Goal: Task Accomplishment & Management: Complete application form

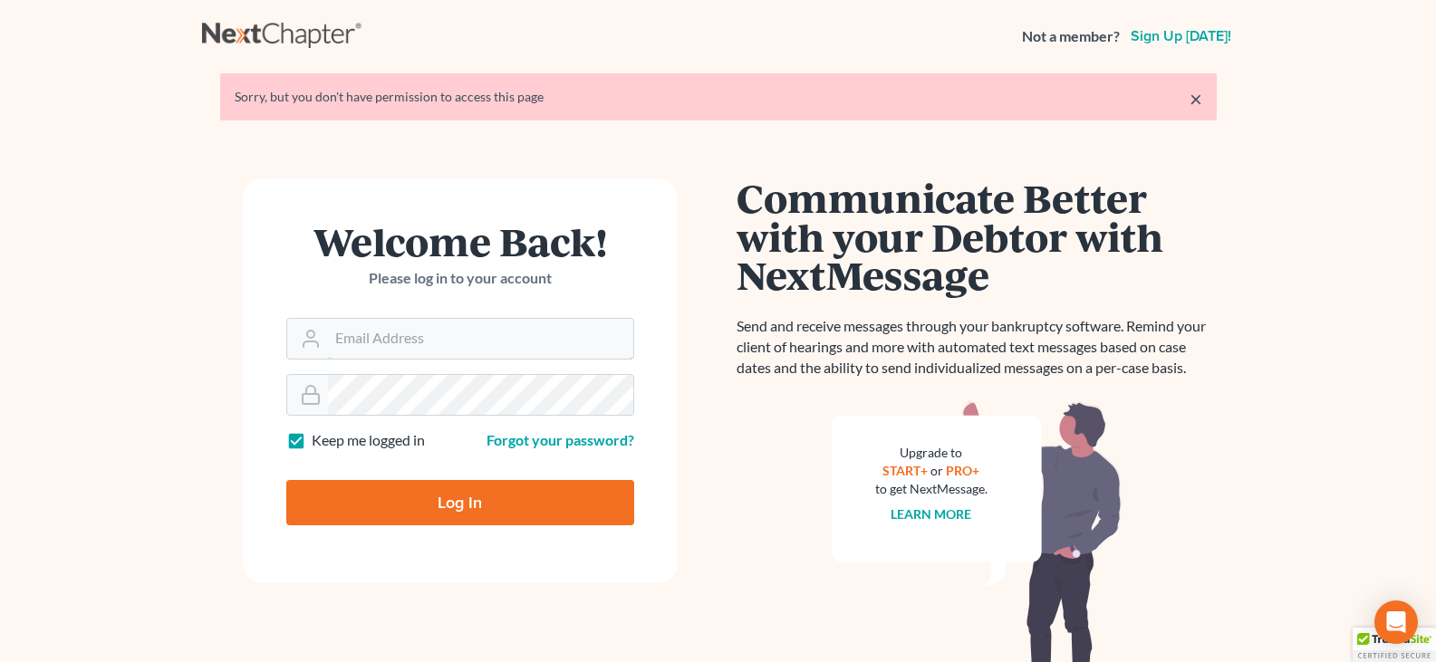
type input "dcorbin.fitzgeraldlaw@gmail.com"
click at [442, 503] on input "Log In" at bounding box center [460, 502] width 348 height 45
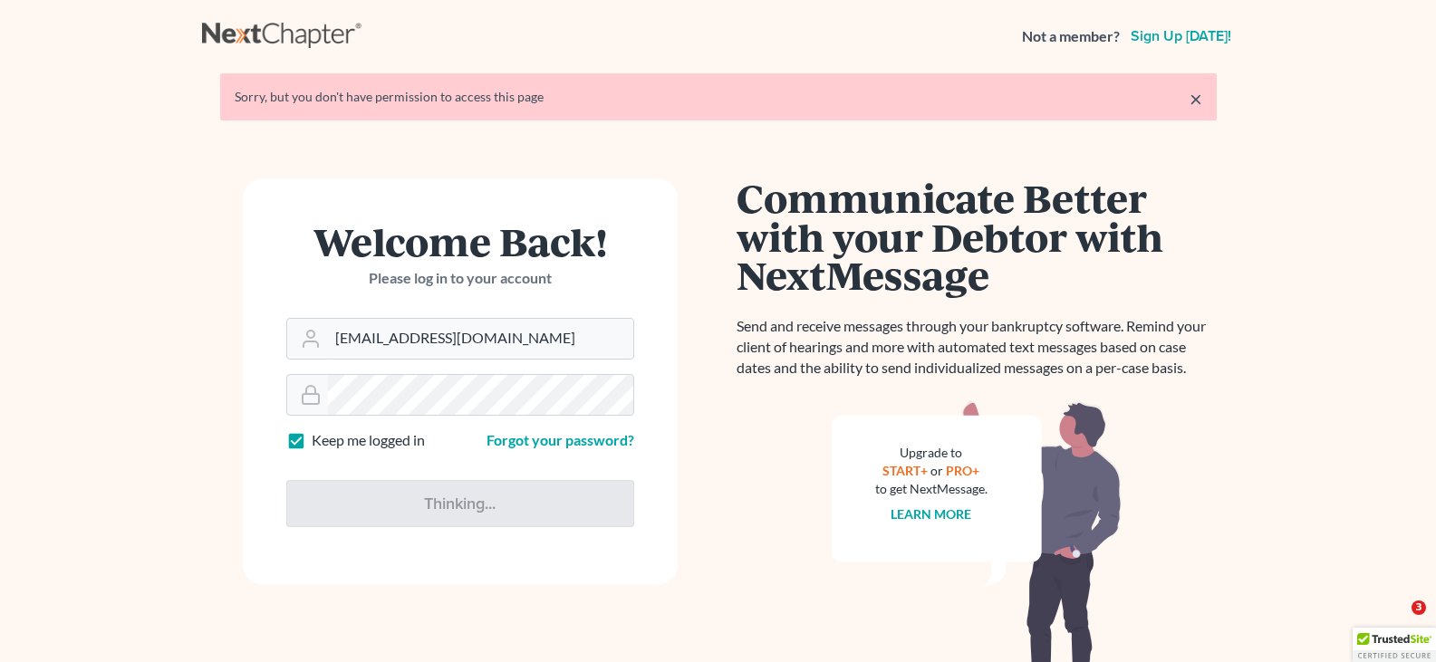
type input "Thinking..."
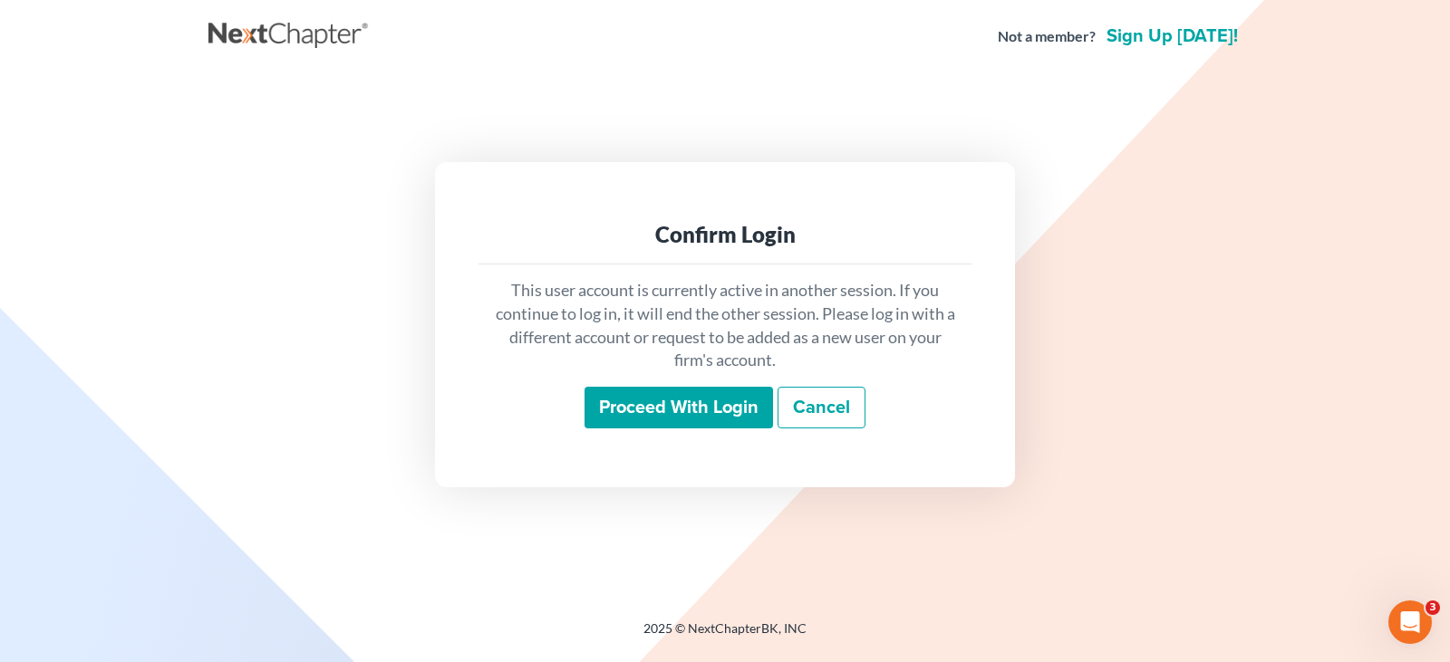
click at [716, 408] on input "Proceed with login" at bounding box center [678, 408] width 188 height 42
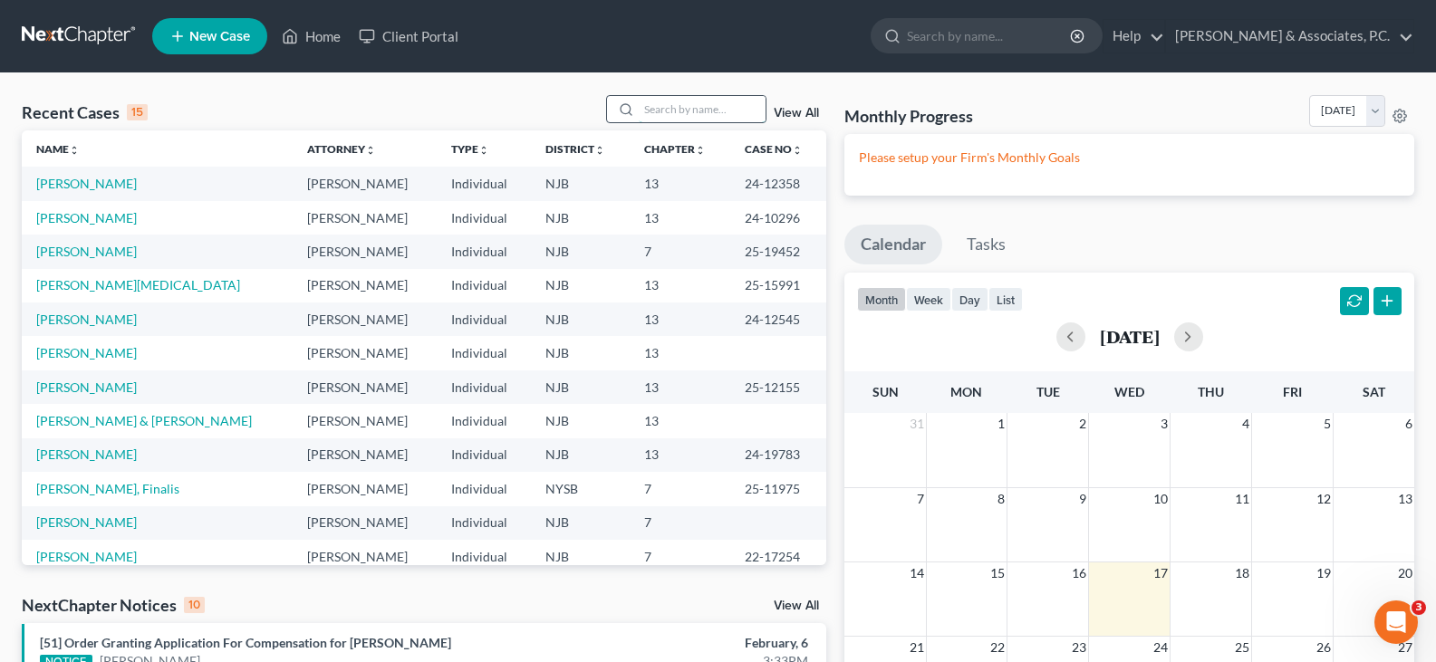
click at [714, 111] on input "search" at bounding box center [702, 109] width 127 height 26
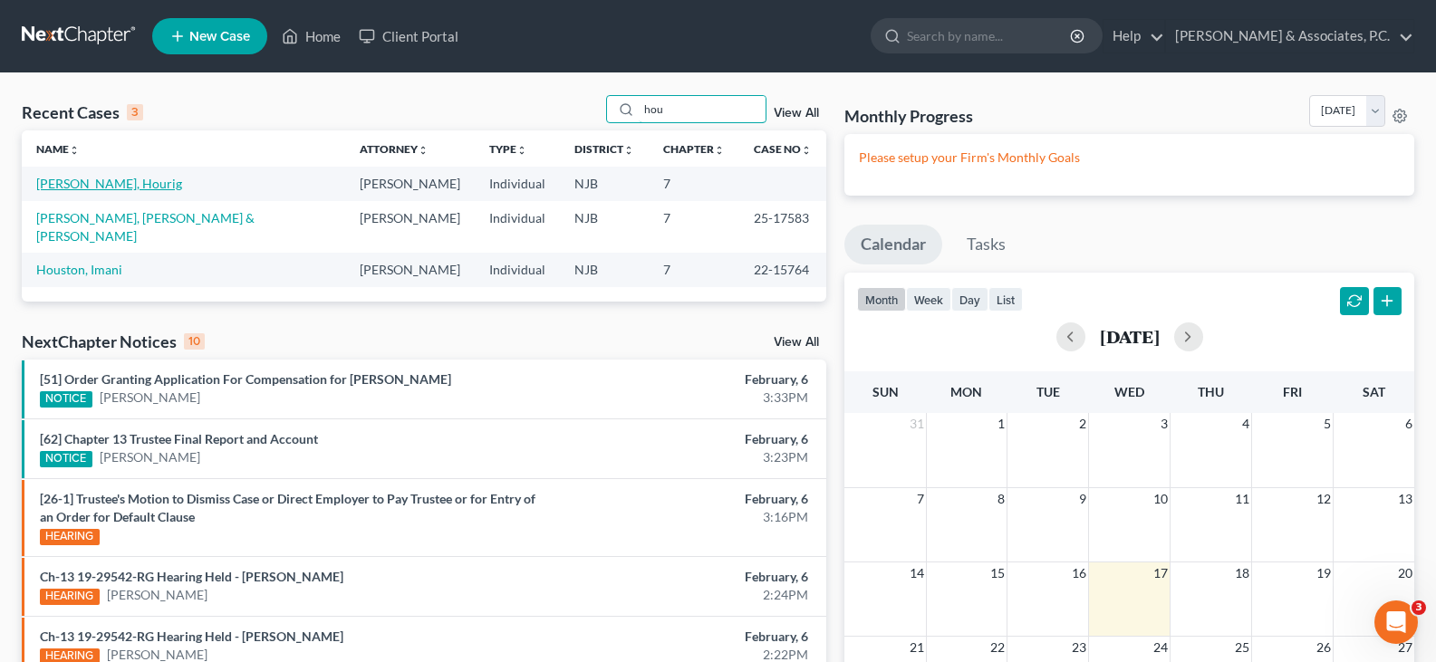
type input "hou"
click at [113, 187] on link "[PERSON_NAME], Hourig" at bounding box center [109, 183] width 146 height 15
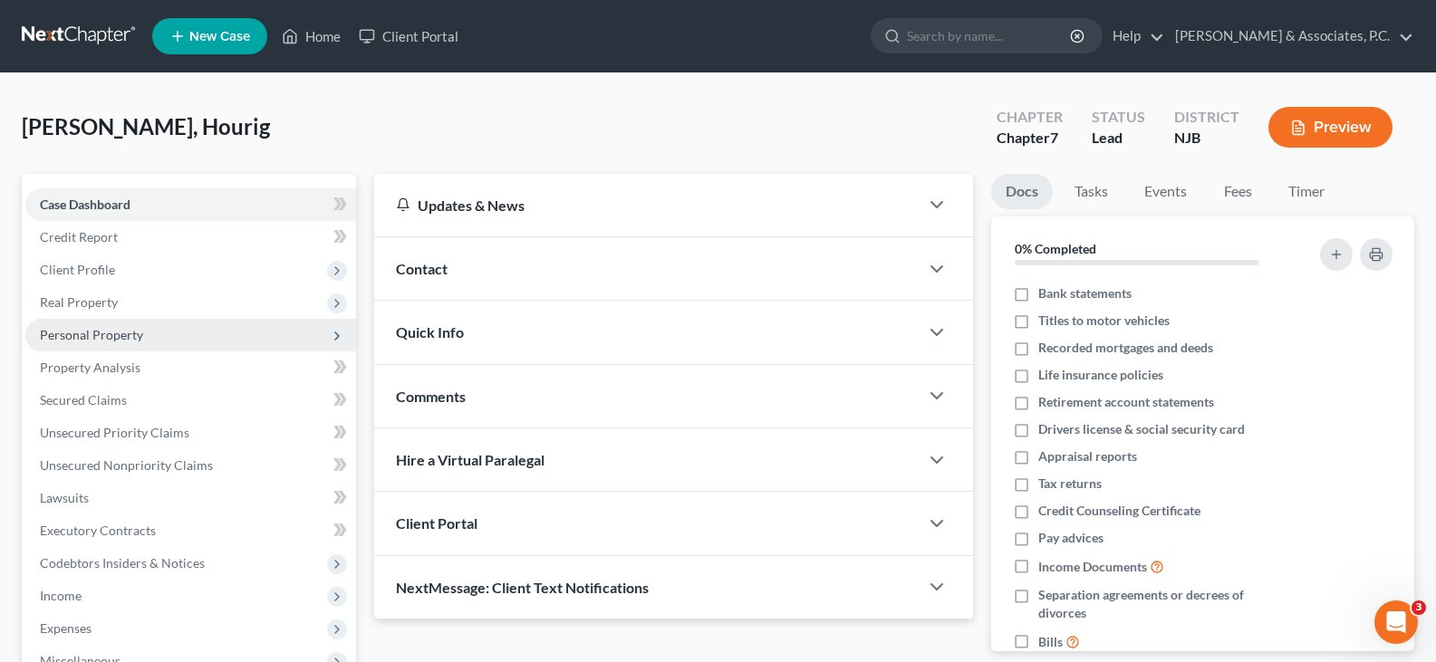
click at [82, 335] on span "Personal Property" at bounding box center [91, 334] width 103 height 15
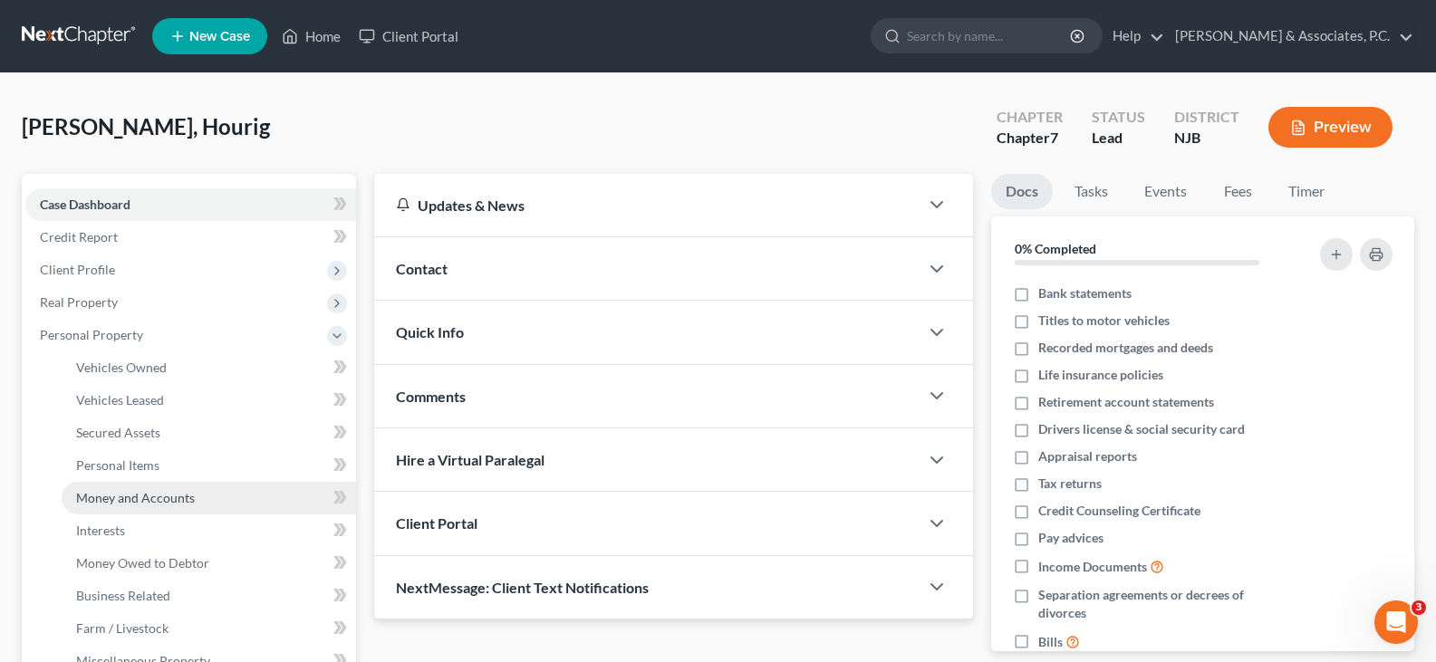
click at [120, 492] on span "Money and Accounts" at bounding box center [135, 497] width 119 height 15
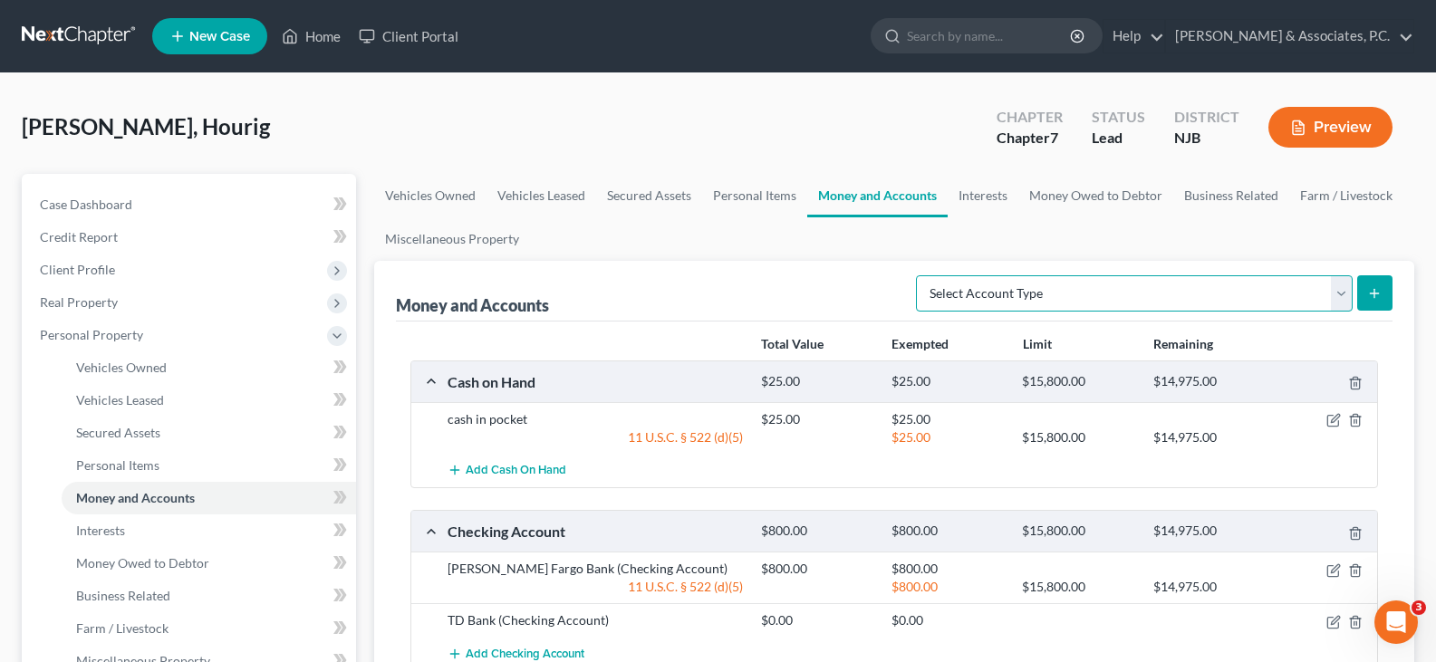
click at [1347, 292] on select "Select Account Type Brokerage (A/B: 18, SOFA: 20) Cash on Hand (A/B: 16) Certif…" at bounding box center [1134, 293] width 437 height 36
select select "checking"
click at [921, 275] on select "Select Account Type Brokerage (A/B: 18, SOFA: 20) Cash on Hand (A/B: 16) Certif…" at bounding box center [1134, 293] width 437 height 36
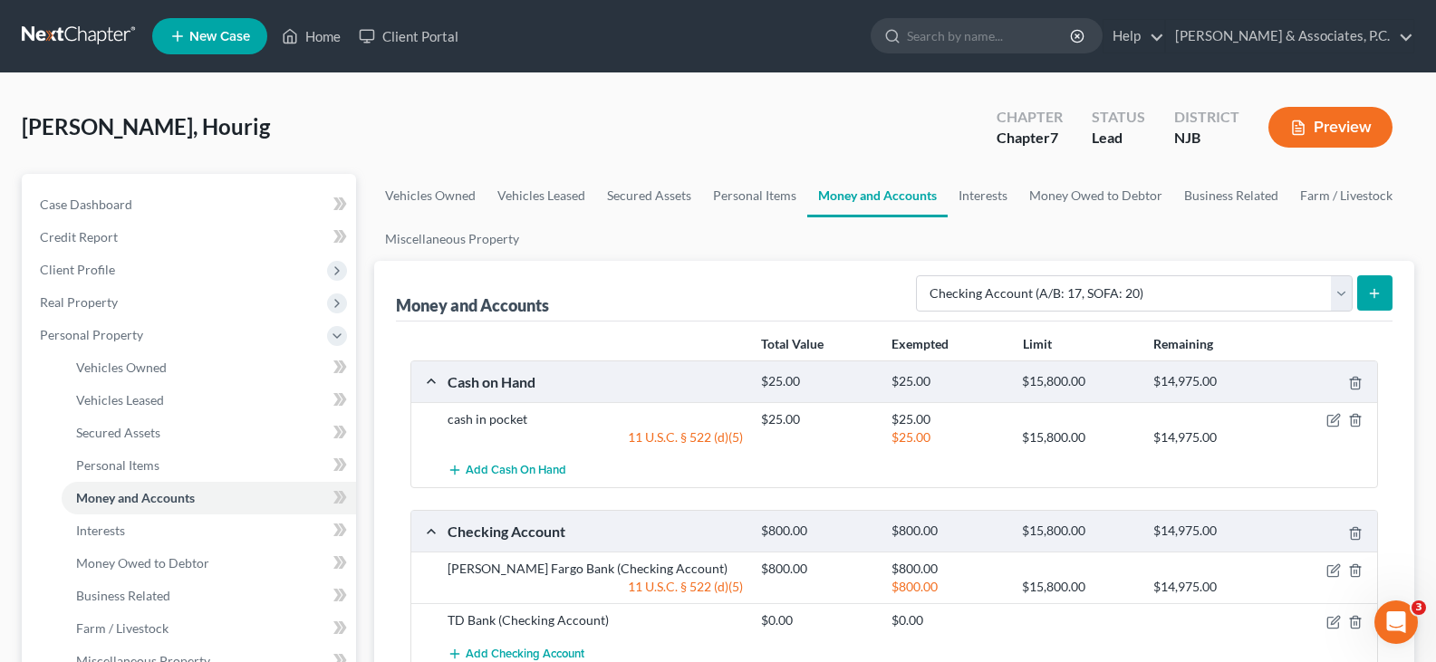
click at [1376, 281] on button "submit" at bounding box center [1374, 292] width 35 height 35
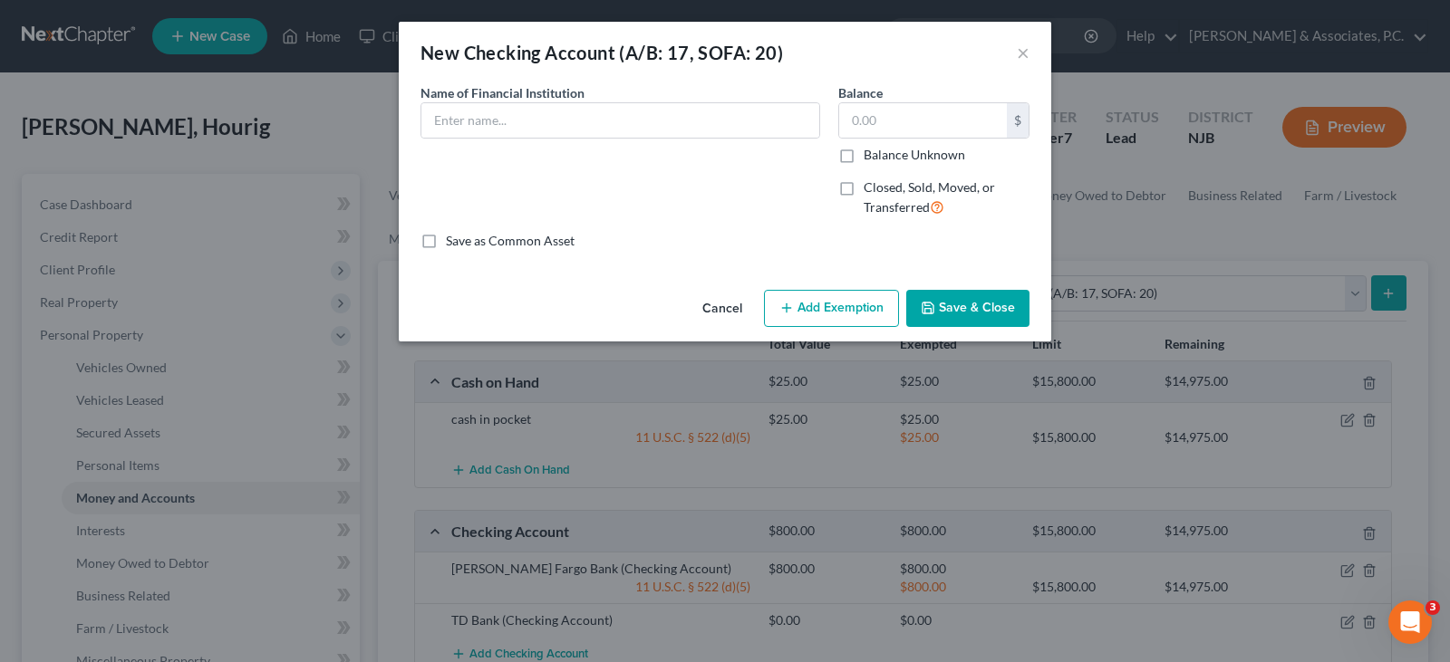
click at [613, 101] on div "Name of Financial Institution *" at bounding box center [620, 110] width 400 height 55
click at [609, 114] on input "text" at bounding box center [620, 120] width 398 height 34
type input "TD Bank"
click at [911, 121] on input "text" at bounding box center [923, 120] width 168 height 34
type input "140.00"
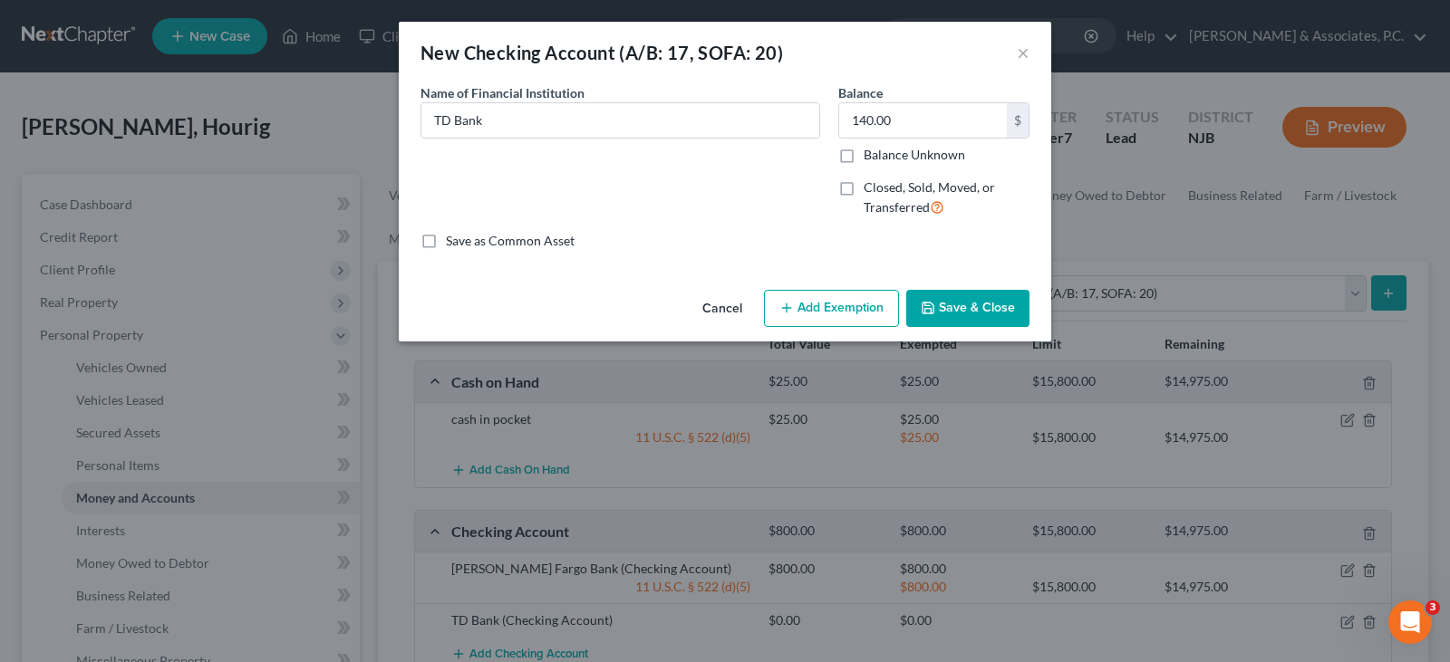
click at [828, 306] on button "Add Exemption" at bounding box center [831, 309] width 135 height 38
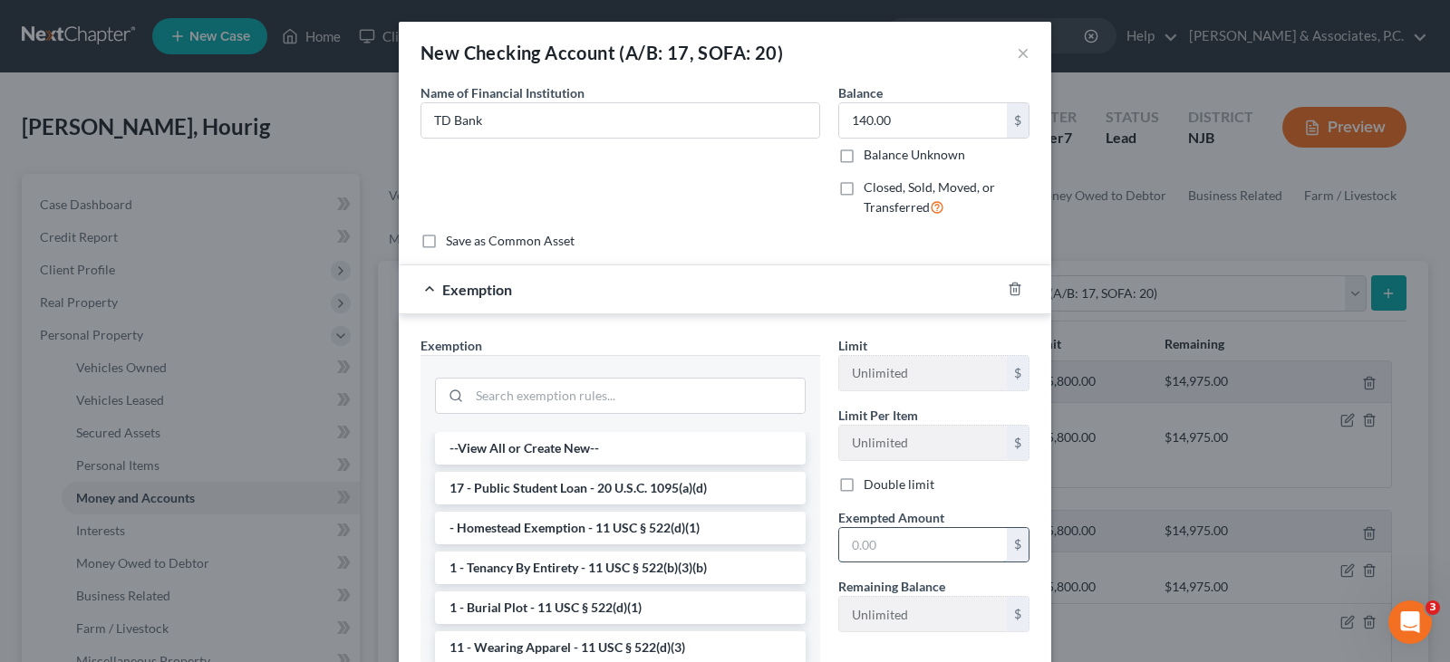
click at [902, 555] on input "text" at bounding box center [923, 545] width 168 height 34
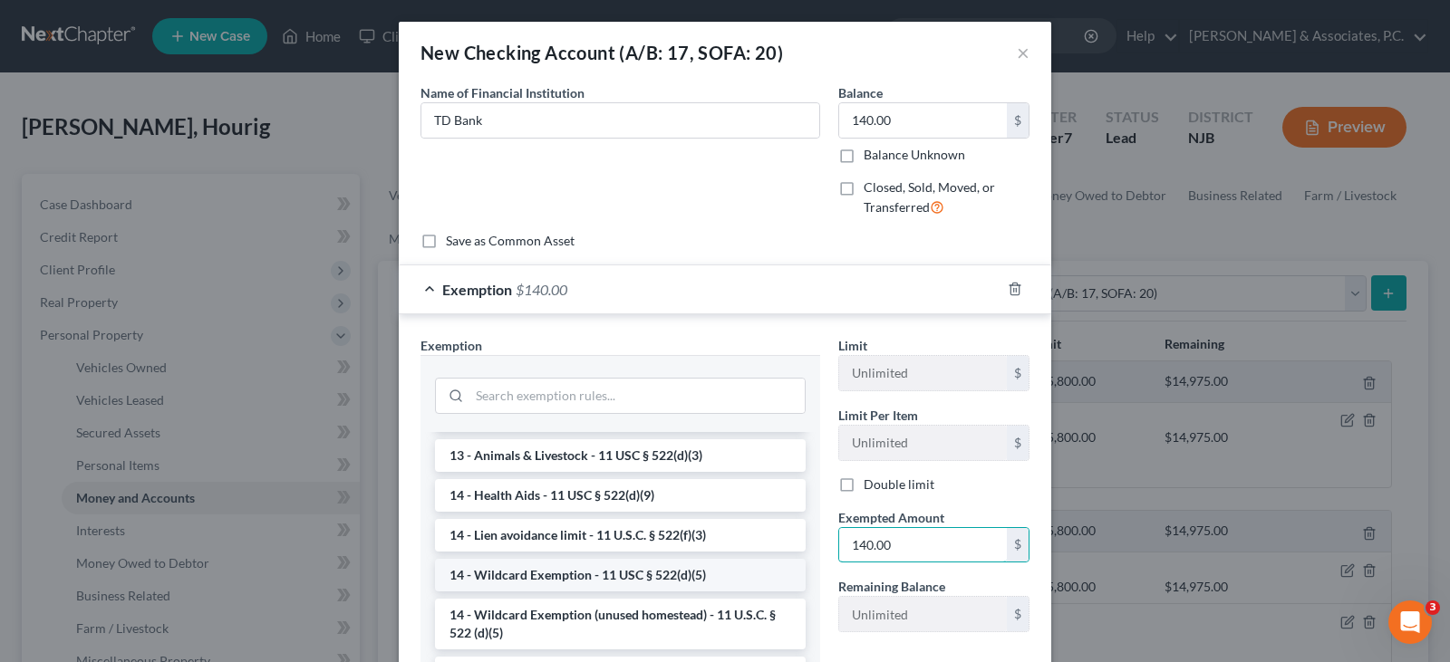
scroll to position [362, 0]
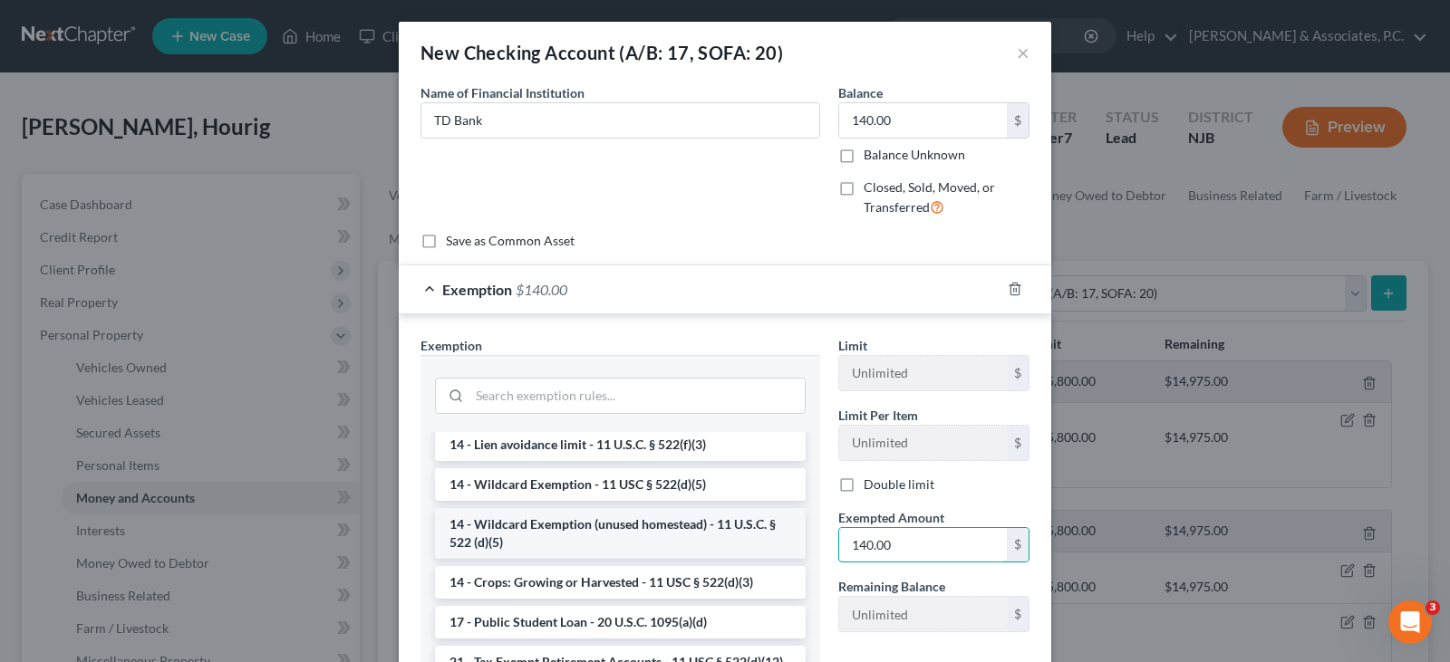
type input "140.00"
click at [520, 534] on li "14 - Wildcard Exemption (unused homestead) - 11 U.S.C. § 522 (d)(5)" at bounding box center [620, 533] width 371 height 51
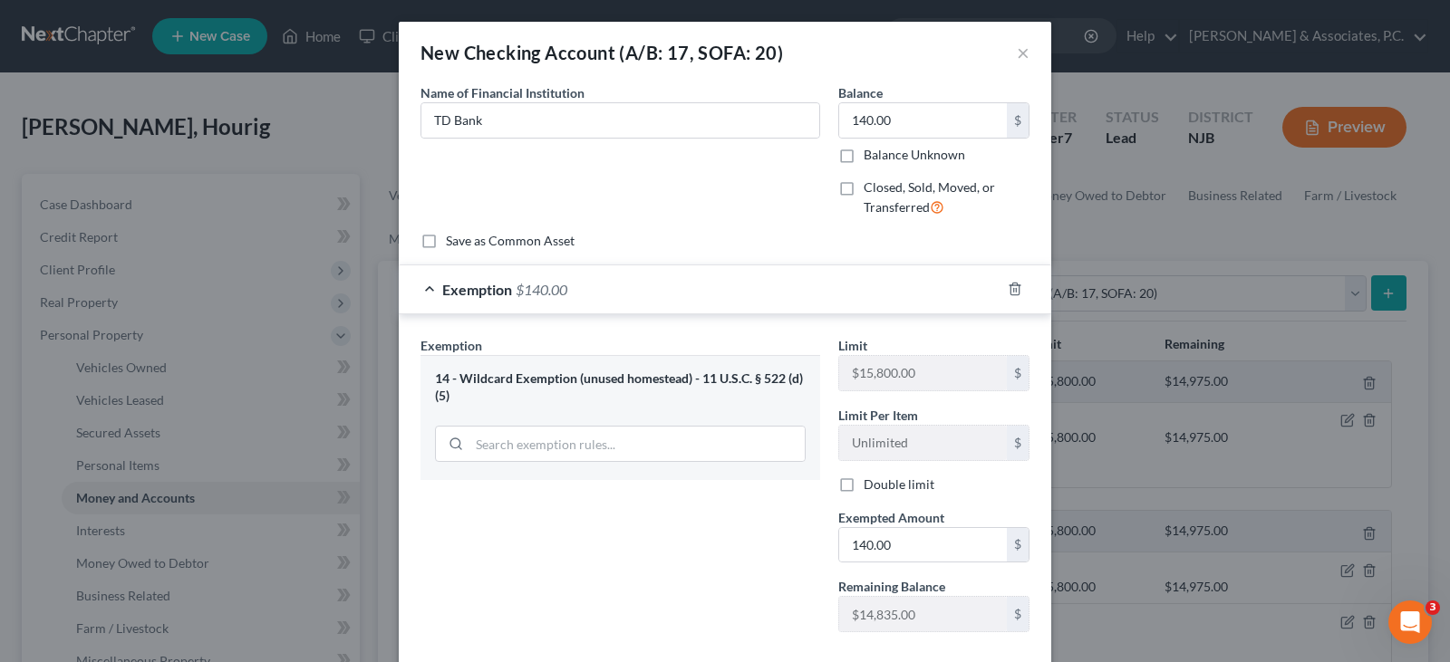
click at [765, 166] on div "Name of Financial Institution * TD Bank" at bounding box center [620, 157] width 418 height 149
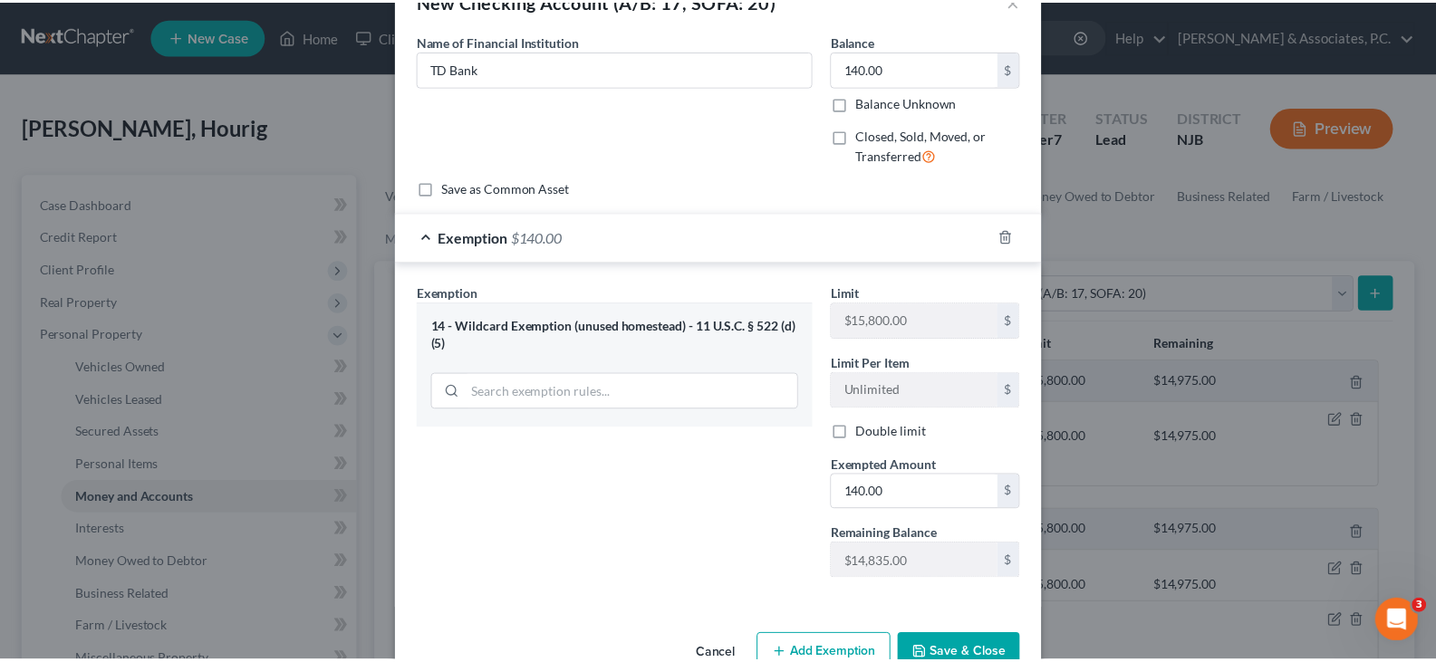
scroll to position [100, 0]
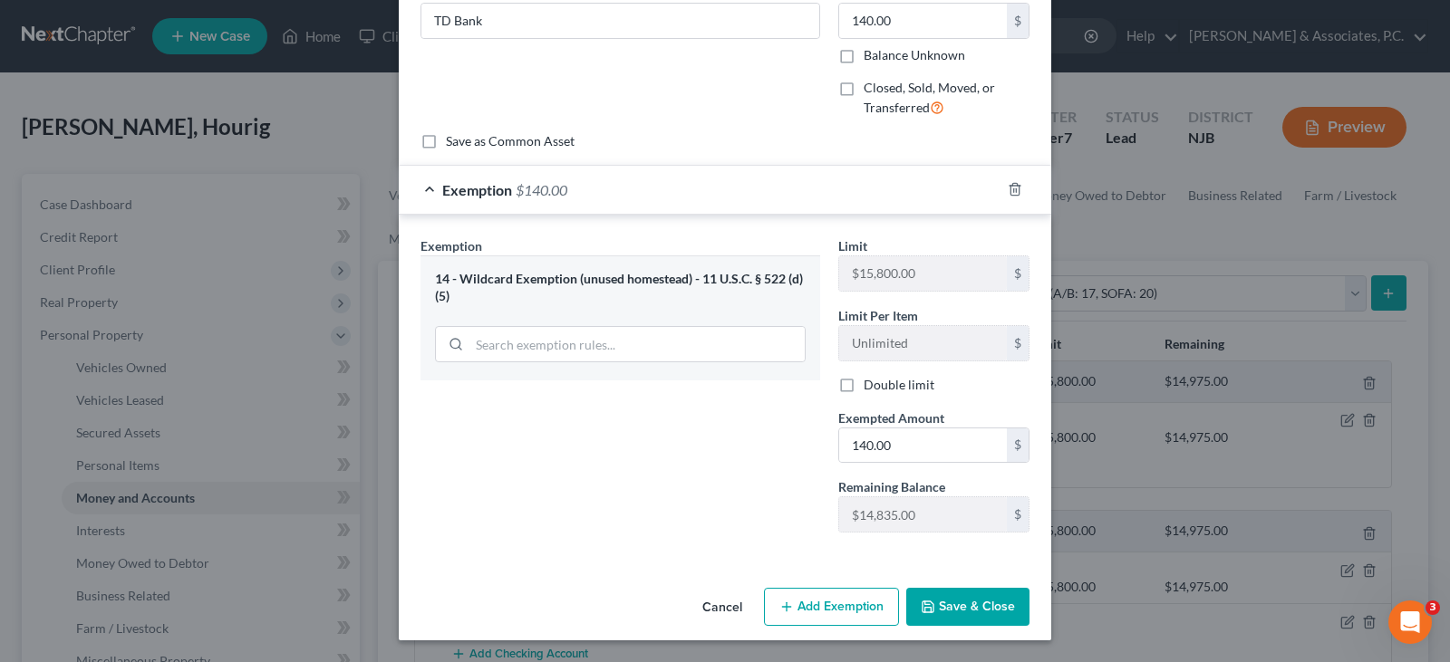
click at [963, 599] on button "Save & Close" at bounding box center [967, 607] width 123 height 38
